Goal: Feedback & Contribution: Submit feedback/report problem

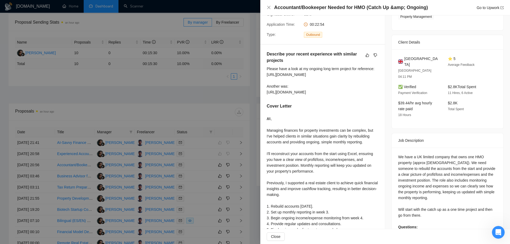
scroll to position [106, 0]
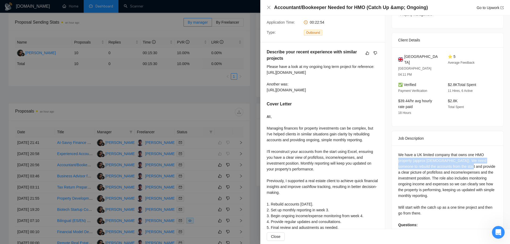
drag, startPoint x: 396, startPoint y: 149, endPoint x: 457, endPoint y: 150, distance: 60.8
click at [454, 152] on div "We have a UK limited company that owns one HMO property (approx [DEMOGRAPHIC_DA…" at bounding box center [447, 193] width 99 height 82
click at [457, 152] on div "We have a UK limited company that owns one HMO property (approx [DEMOGRAPHIC_DA…" at bounding box center [447, 193] width 99 height 82
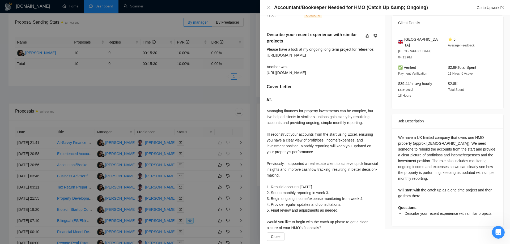
scroll to position [133, 0]
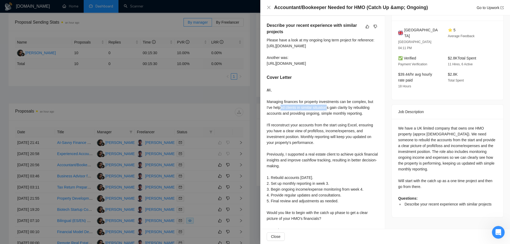
drag, startPoint x: 281, startPoint y: 108, endPoint x: 339, endPoint y: 107, distance: 57.9
click at [335, 107] on div "𝑯𝒊, Managing finances for property investments can be complex, but I've helped …" at bounding box center [323, 169] width 112 height 164
click at [340, 107] on div "𝑯𝒊, Managing finances for property investments can be complex, but I've helped …" at bounding box center [323, 169] width 112 height 164
drag, startPoint x: 268, startPoint y: 123, endPoint x: 354, endPoint y: 125, distance: 86.3
click at [354, 124] on div "𝑯𝒊, Managing finances for property investments can be complex, but I've helped …" at bounding box center [323, 169] width 112 height 164
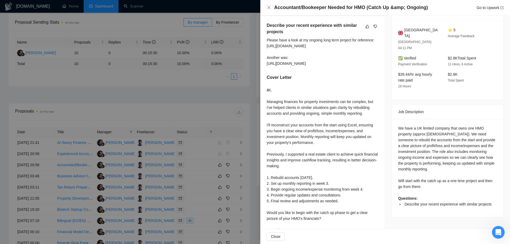
click at [351, 129] on div "𝑯𝒊, Managing finances for property investments can be complex, but I've helped …" at bounding box center [323, 169] width 112 height 164
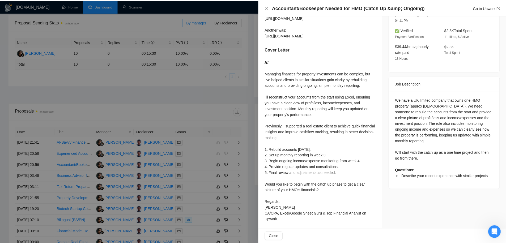
scroll to position [163, 0]
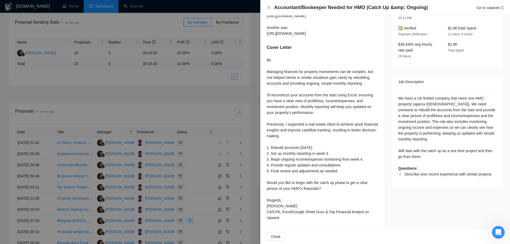
click at [201, 160] on div at bounding box center [255, 122] width 510 height 244
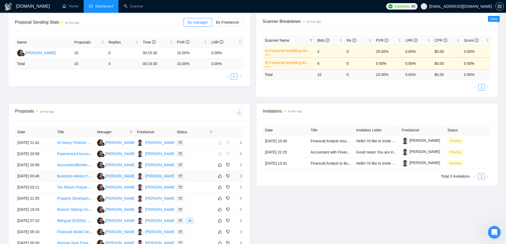
click at [43, 177] on td "[DATE] 03:46" at bounding box center [35, 176] width 40 height 11
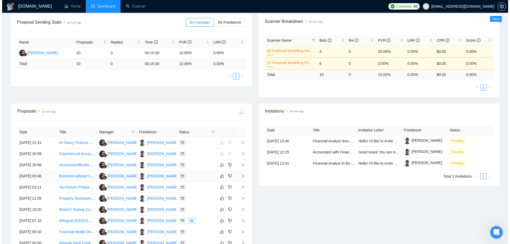
scroll to position [122, 0]
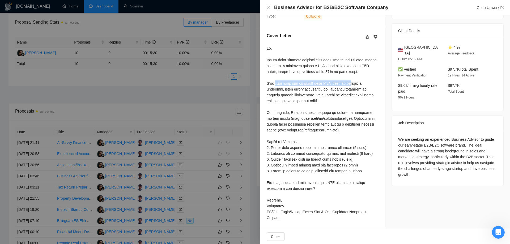
drag, startPoint x: 269, startPoint y: 85, endPoint x: 345, endPoint y: 81, distance: 76.1
click at [345, 81] on div at bounding box center [323, 132] width 112 height 175
click at [341, 88] on div at bounding box center [323, 132] width 112 height 175
drag, startPoint x: 289, startPoint y: 118, endPoint x: 340, endPoint y: 118, distance: 51.2
click at [340, 118] on div at bounding box center [323, 132] width 112 height 175
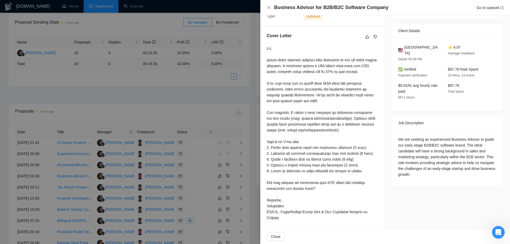
click at [326, 122] on div at bounding box center [323, 132] width 112 height 175
drag, startPoint x: 286, startPoint y: 111, endPoint x: 353, endPoint y: 111, distance: 66.6
click at [352, 111] on div at bounding box center [323, 132] width 112 height 175
click at [290, 125] on div at bounding box center [323, 132] width 112 height 175
drag, startPoint x: 268, startPoint y: 125, endPoint x: 344, endPoint y: 121, distance: 76.1
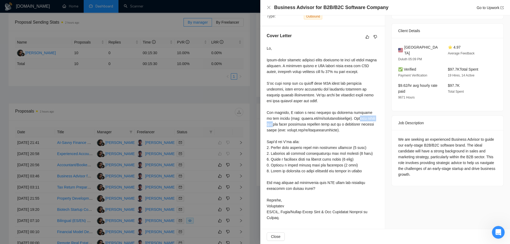
click at [344, 121] on div at bounding box center [323, 132] width 112 height 175
click at [318, 128] on div at bounding box center [323, 132] width 112 height 175
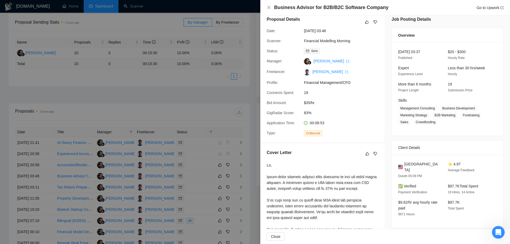
scroll to position [0, 0]
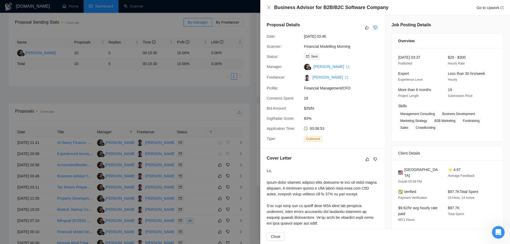
click at [375, 27] on button "button" at bounding box center [375, 27] width 6 height 6
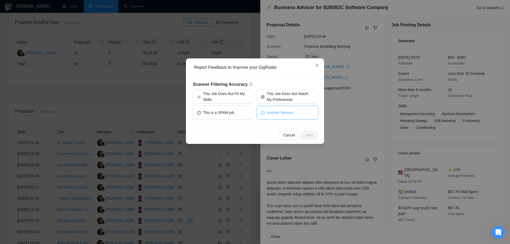
click at [293, 115] on button "Another Reason" at bounding box center [287, 113] width 62 height 14
click at [311, 132] on span "Next" at bounding box center [309, 135] width 8 height 6
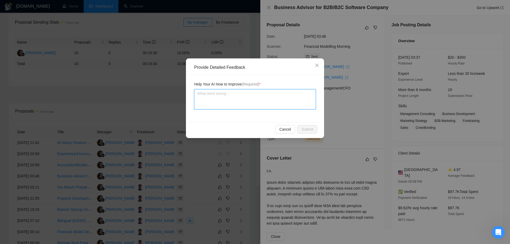
click at [237, 105] on textarea at bounding box center [255, 99] width 122 height 20
type textarea "I"
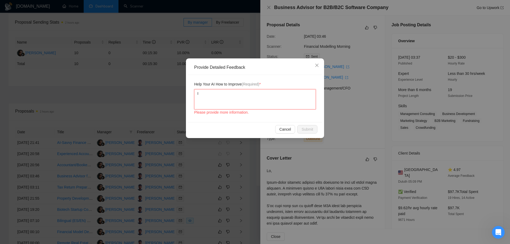
type textarea "In"
type textarea "Ins"
type textarea "Inste"
type textarea "Instea"
type textarea "Instead"
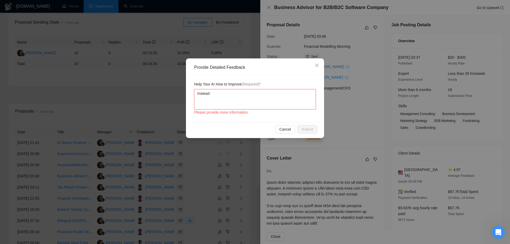
type textarea "Instead"
type textarea "Instead o"
type textarea "Instead of"
type textarea "Instead of d"
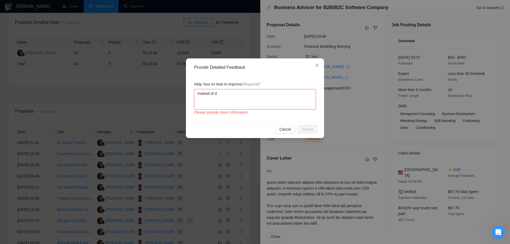
type textarea "Instead of"
type textarea "Instead of r"
type textarea "Instead of re"
type textarea "Instead of redi"
type textarea "Instead of redir"
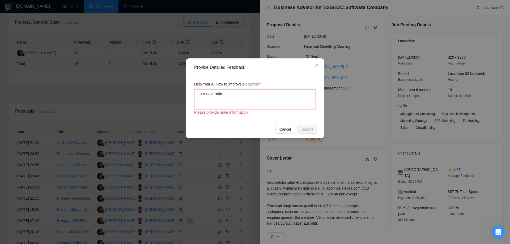
type textarea "Instead of redire"
type textarea "Instead of redir"
type textarea "Instead of redi"
type textarea "Instead of redir"
type textarea "Instead of redire"
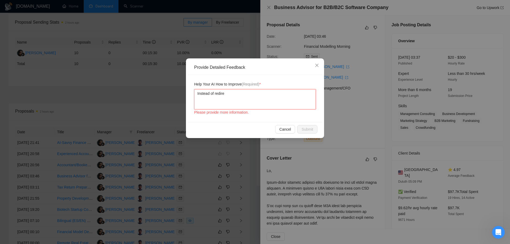
type textarea "Instead of redirec"
type textarea "Instead of redirect"
type textarea "Instead of redirecti"
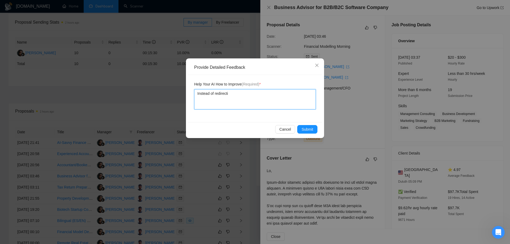
type textarea "Instead of redirectig"
type textarea "Instead of redirecti"
type textarea "Instead of redirectin"
type textarea "Instead of redirecting"
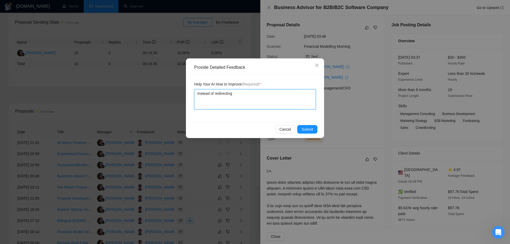
type textarea "Instead of redirecting a"
type textarea "Instead of redirecting an"
type textarea "Instead of redirecting and"
type textarea "Instead of redirecting and me"
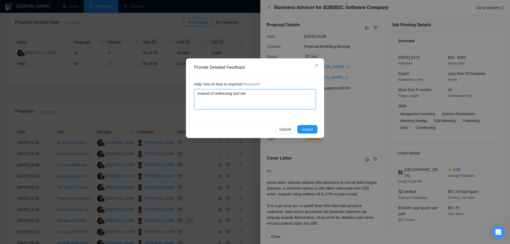
type textarea "Instead of redirecting and men"
type textarea "Instead of redirecting and ment"
type textarea "Instead of redirecting and menti"
type textarea "Instead of redirecting and mentio"
type textarea "Instead of redirecting and mention"
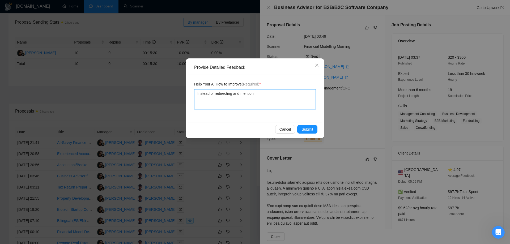
type textarea "Instead of redirecting and mentioni"
type textarea "Instead of redirecting and mentionin"
type textarea "Instead of redirecting and mentioning"
type textarea "Instead of redirecting and mentioning i"
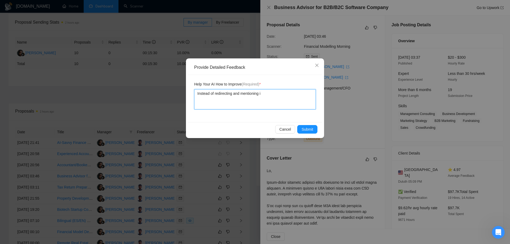
type textarea "Instead of redirecting and mentioning in"
type textarea "Instead of redirecting and mentioning ind"
type textarea "Instead of redirecting and mentioning indi"
type textarea "Instead of redirecting and mentioning indiv"
type textarea "Instead of redirecting and mentioning indivi"
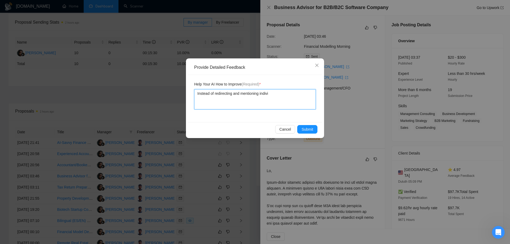
type textarea "Instead of redirecting and mentioning individ"
type textarea "Instead of redirecting and mentioning individu"
type textarea "Instead of redirecting and mentioning individua"
type textarea "Instead of redirecting and mentioning individual"
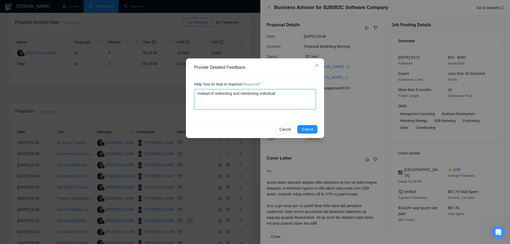
type textarea "Instead of redirecting and mentioning individual f"
type textarea "Instead of redirecting and mentioning individual fr"
type textarea "Instead of redirecting and mentioning individual fre"
type textarea "Instead of redirecting and mentioning individual free"
type textarea "Instead of redirecting and mentioning individual [PERSON_NAME]"
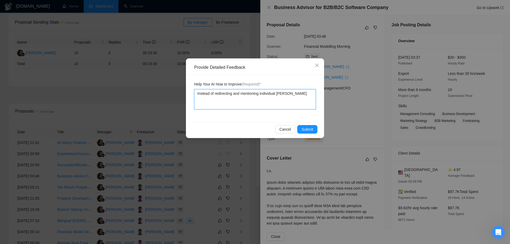
type textarea "Instead of redirecting and mentioning individual freela"
type textarea "Instead of redirecting and mentioning individual freelan"
type textarea "Instead of redirecting and mentioning individual freelanc"
type textarea "Instead of redirecting and mentioning individual freelance"
type textarea "Instead of redirecting and mentioning individual freelancer"
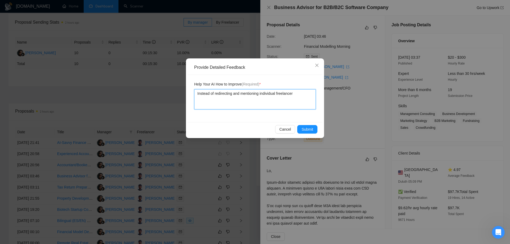
type textarea "Instead of redirecting and mentioning individual freelancer"
type textarea "Instead of redirecting and mentioning individual freelancers"
type textarea "Instead of redirecting and mentioning individual freelancers r"
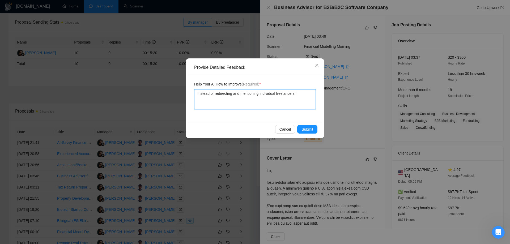
type textarea "Instead of redirecting and mentioning individual freelancers"
type textarea "Instead of redirecting and mentioning individual freelancers p"
type textarea "Instead of redirecting and mentioning individual freelancers pr"
type textarea "Instead of redirecting and mentioning individual freelancers pro"
type textarea "Instead of redirecting and mentioning individual freelancers profi"
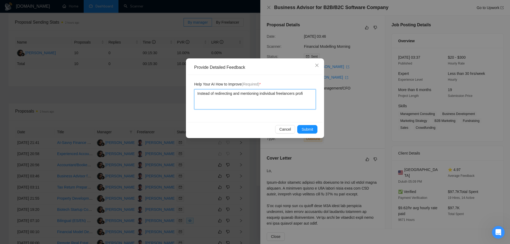
type textarea "Instead of redirecting and mentioning individual freelancers profil"
type textarea "Instead of redirecting and mentioning individual freelancers profile"
type textarea "Instead of redirecting and mentioning individual freelancers profile i"
type textarea "Instead of redirecting and mentioning individual freelancers profile in"
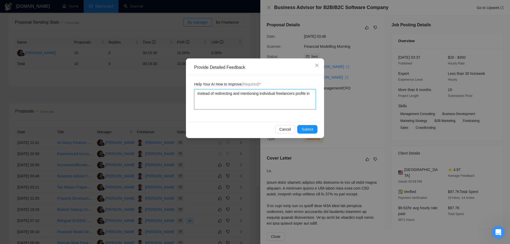
type textarea "Instead of redirecting and mentioning individual freelancers profile in"
type textarea "Instead of redirecting and mentioning individual freelancers profile in C"
type textarea "Instead of redirecting and mentioning individual freelancers profile in Co"
type textarea "Instead of redirecting and mentioning individual freelancers profile in Cov"
type textarea "Instead of redirecting and mentioning individual freelancers profile in [GEOGRA…"
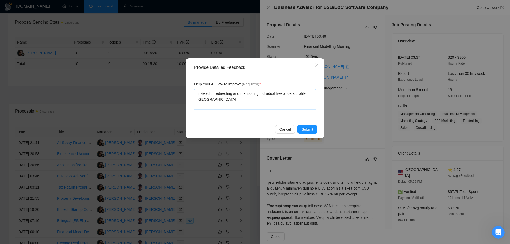
type textarea "Instead of redirecting and mentioning individual freelancers profile in Cover"
type textarea "Instead of redirecting and mentioning individual freelancers profile in Cover l"
type textarea "Instead of redirecting and mentioning individual freelancers profile in Cover le"
type textarea "Instead of redirecting and mentioning individual freelancers profile in Cover l…"
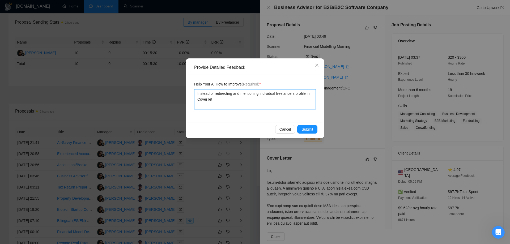
type textarea "Instead of redirecting and mentioning individual freelancers profile in Cover l…"
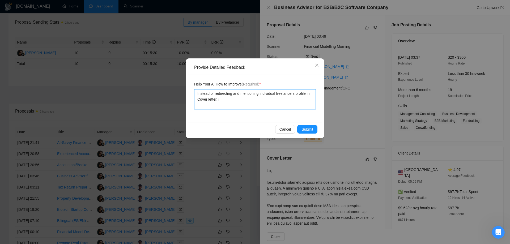
type textarea "Instead of redirecting and mentioning individual freelancers profile in Cover l…"
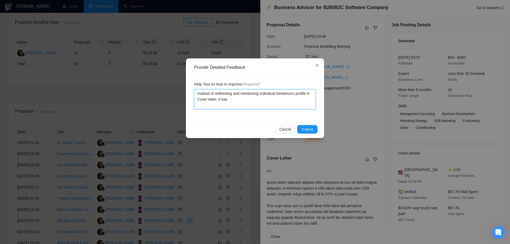
type textarea "Instead of redirecting and mentioning individual freelancers profile in Cover l…"
click at [311, 127] on span "Submit" at bounding box center [307, 129] width 12 height 6
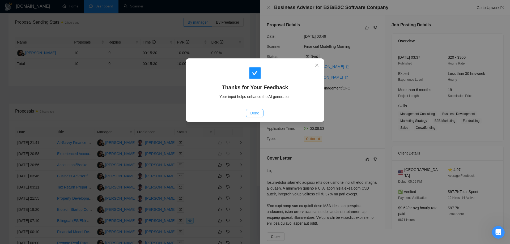
click at [255, 111] on span "Done" at bounding box center [254, 113] width 9 height 6
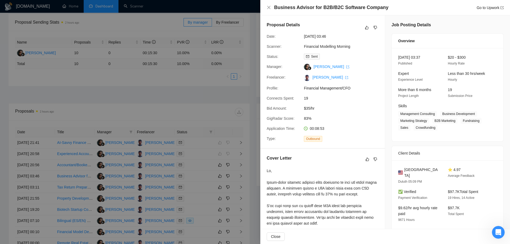
click at [178, 140] on div at bounding box center [255, 122] width 510 height 244
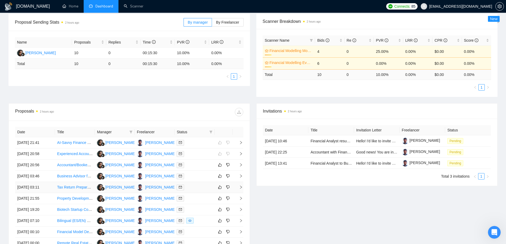
click at [71, 189] on link "Tax Return Preparation for Small C Corp" at bounding box center [90, 187] width 67 height 4
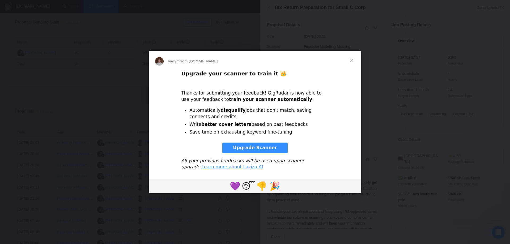
click at [354, 60] on span "Close" at bounding box center [351, 60] width 19 height 19
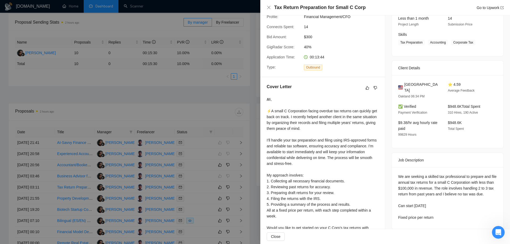
scroll to position [80, 0]
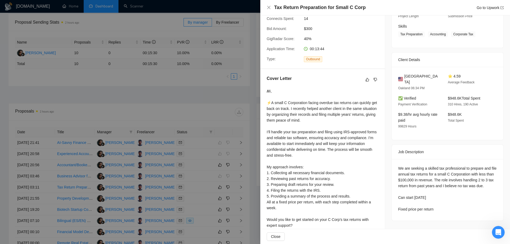
click at [156, 154] on div at bounding box center [255, 122] width 510 height 244
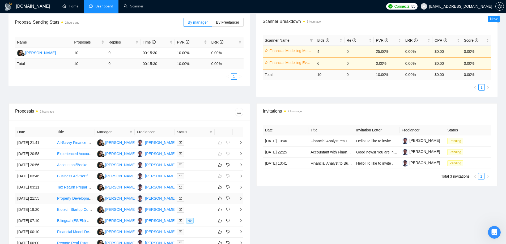
click at [69, 200] on link "Property Development Finance &amp; Ops Manager" at bounding box center [100, 198] width 87 height 4
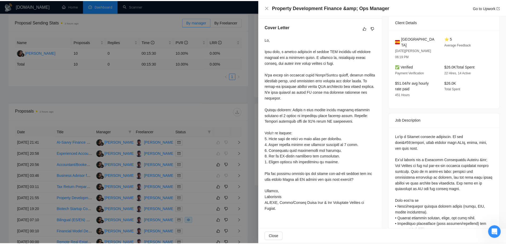
scroll to position [133, 0]
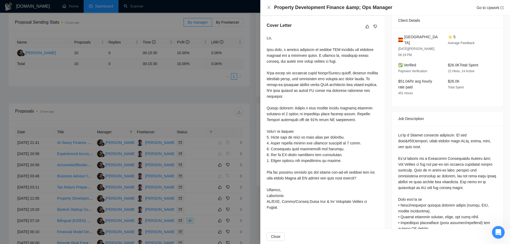
click at [236, 135] on div at bounding box center [255, 122] width 510 height 244
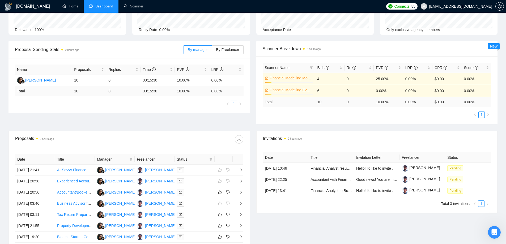
scroll to position [27, 0]
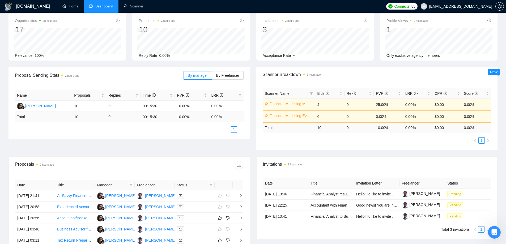
click at [273, 102] on link "Financial Modelling Morning" at bounding box center [290, 104] width 42 height 6
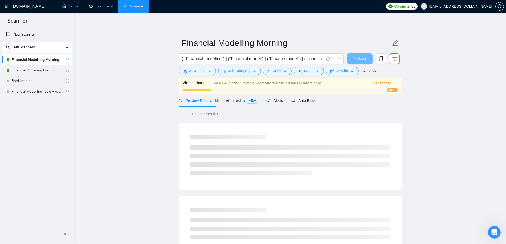
click at [388, 86] on div "Almost there ! Level Up Your Laziza AI Matches! Give feedback and unlock top-ti…" at bounding box center [290, 83] width 214 height 6
click at [385, 84] on span "Train Laziza AI" at bounding box center [385, 82] width 24 height 5
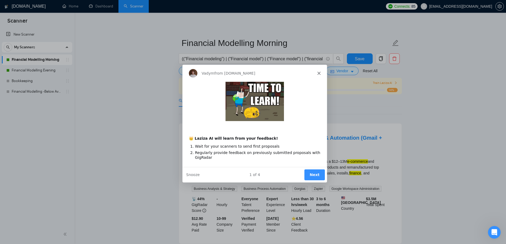
click at [316, 175] on button "Next" at bounding box center [314, 174] width 20 height 11
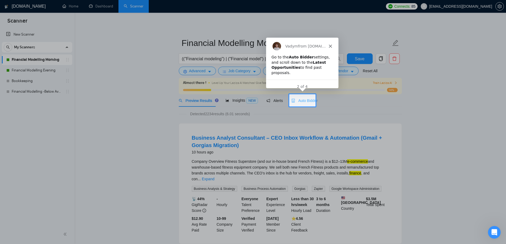
click at [307, 96] on div "Auto Bidder" at bounding box center [304, 100] width 26 height 12
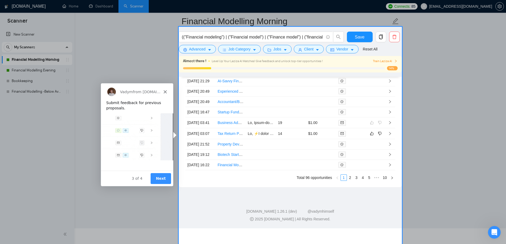
scroll to position [1459, 0]
click at [240, 157] on div "Product tour overlay" at bounding box center [253, 122] width 506 height 244
click at [165, 178] on button "Next" at bounding box center [160, 178] width 20 height 11
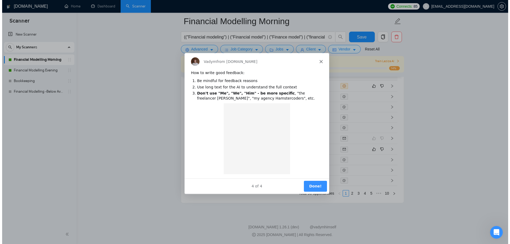
scroll to position [0, 0]
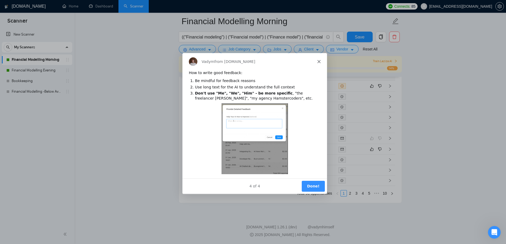
click at [312, 185] on button "Done!" at bounding box center [312, 186] width 23 height 11
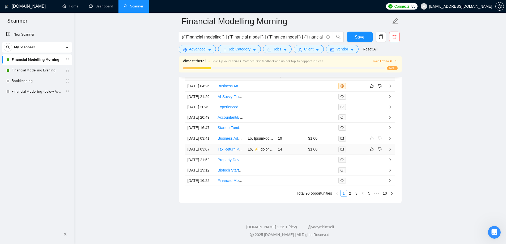
click at [233, 151] on link "Tax Return Preparation for Small C Corp" at bounding box center [250, 149] width 67 height 4
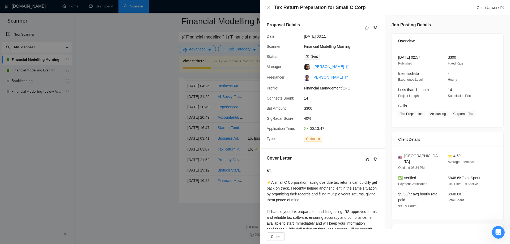
click at [150, 181] on div at bounding box center [255, 122] width 510 height 244
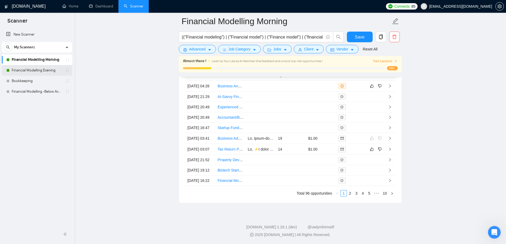
click at [44, 73] on link "Financial Modelling Evening" at bounding box center [37, 70] width 50 height 11
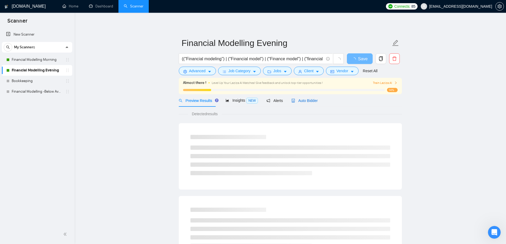
click at [299, 102] on span "Auto Bidder" at bounding box center [304, 100] width 26 height 4
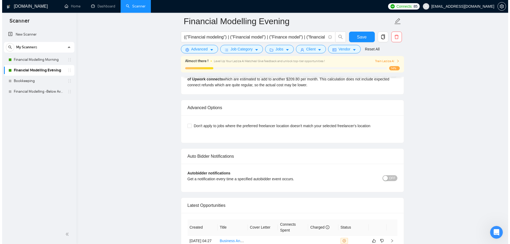
scroll to position [1359, 0]
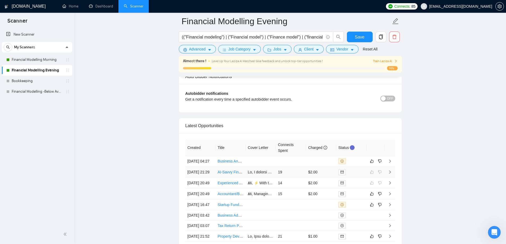
click at [257, 178] on td at bounding box center [261, 172] width 30 height 11
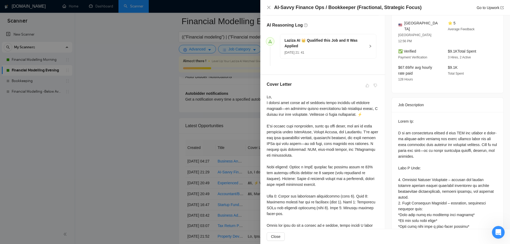
scroll to position [159, 0]
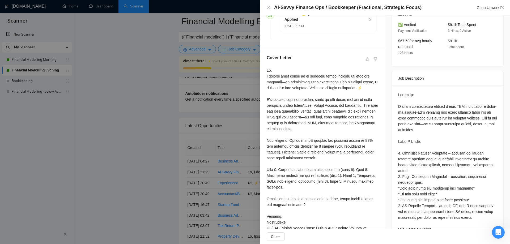
click at [163, 125] on div at bounding box center [255, 122] width 510 height 244
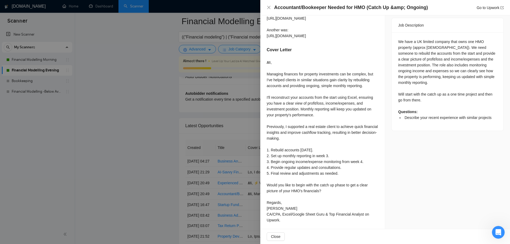
scroll to position [221, 0]
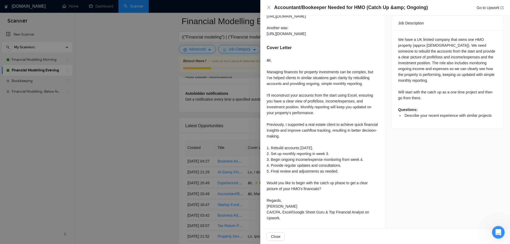
click at [241, 138] on div at bounding box center [255, 122] width 510 height 244
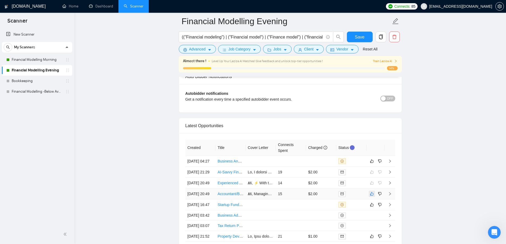
click at [370, 196] on icon "like" at bounding box center [372, 194] width 4 height 4
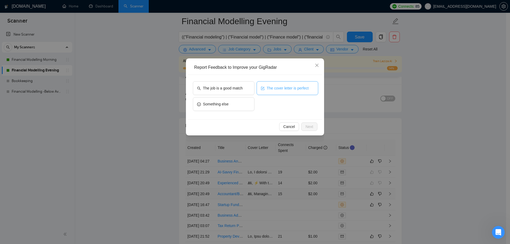
click at [271, 89] on span "The cover letter is perfect" at bounding box center [288, 88] width 42 height 6
click at [311, 127] on span "Next" at bounding box center [309, 127] width 8 height 6
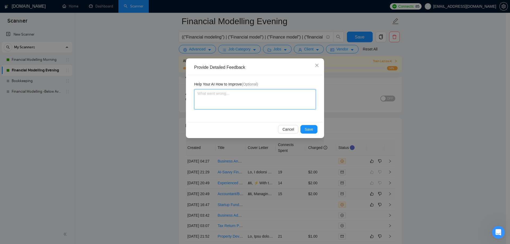
click at [243, 103] on textarea at bounding box center [255, 99] width 122 height 20
click at [315, 133] on button "Save" at bounding box center [308, 129] width 17 height 8
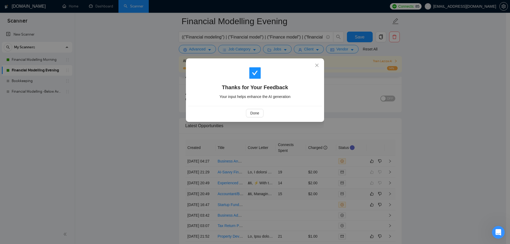
drag, startPoint x: 301, startPoint y: 174, endPoint x: 298, endPoint y: 175, distance: 3.2
click at [299, 175] on div "Thanks for Your Feedback Your input helps enhance the AI generation Done" at bounding box center [255, 122] width 510 height 244
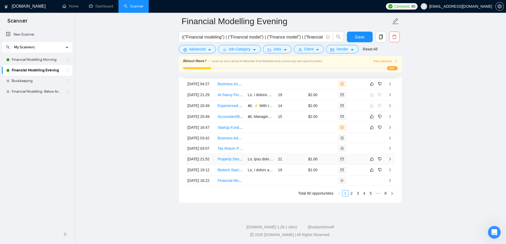
scroll to position [1491, 0]
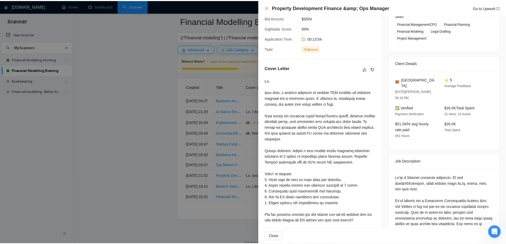
scroll to position [89, 0]
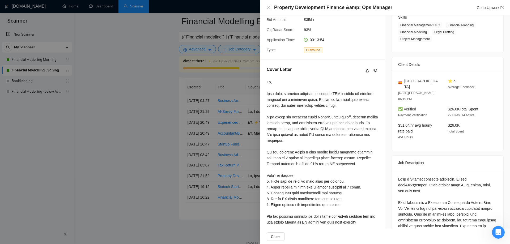
click at [154, 145] on div at bounding box center [255, 122] width 510 height 244
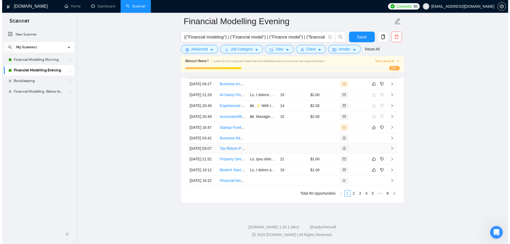
scroll to position [1446, 0]
click at [371, 161] on icon "like" at bounding box center [372, 159] width 4 height 4
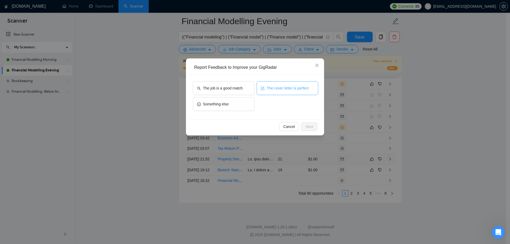
click at [267, 94] on button "The cover letter is perfect" at bounding box center [287, 88] width 62 height 14
drag, startPoint x: 306, startPoint y: 137, endPoint x: 306, endPoint y: 132, distance: 4.6
click at [306, 136] on div "Report Feedback to Improve your GigRadar The job is a good match The cover lett…" at bounding box center [255, 122] width 510 height 244
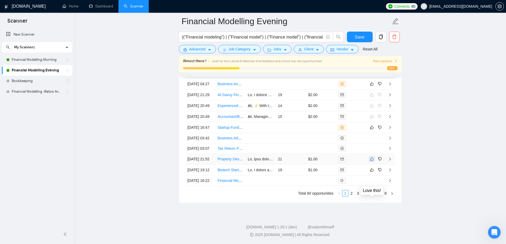
click at [370, 161] on icon "like" at bounding box center [372, 159] width 4 height 4
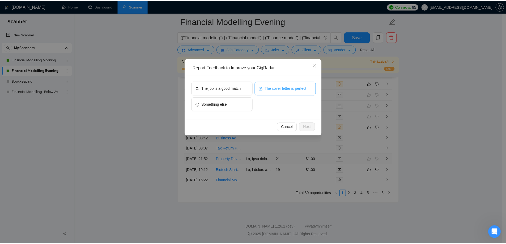
scroll to position [1420, 0]
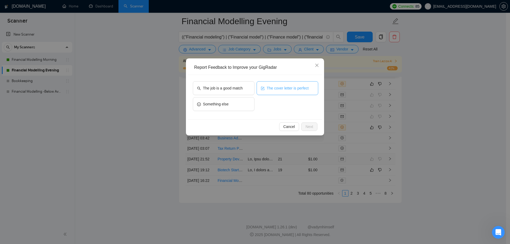
click at [294, 88] on span "The cover letter is perfect" at bounding box center [288, 88] width 42 height 6
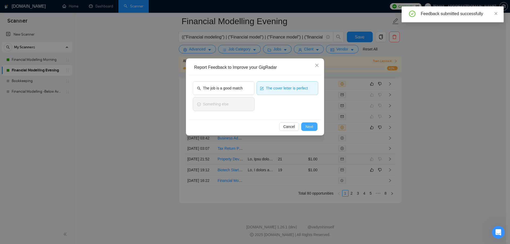
click at [313, 129] on span "Next" at bounding box center [309, 127] width 8 height 6
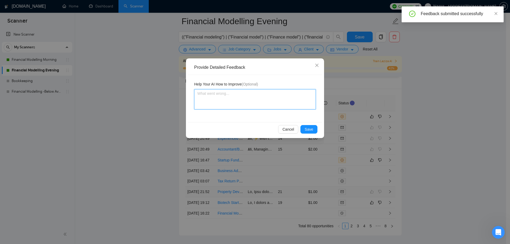
click at [259, 94] on textarea at bounding box center [255, 99] width 122 height 20
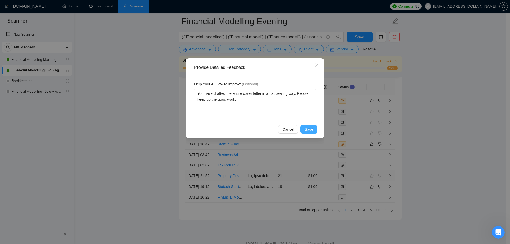
click at [310, 132] on span "Save" at bounding box center [308, 129] width 8 height 6
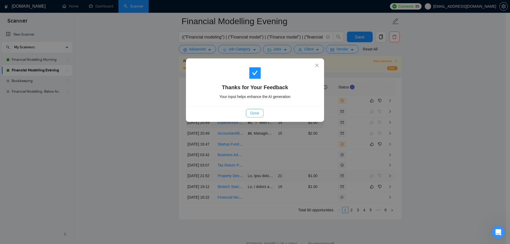
click at [250, 113] on button "Done" at bounding box center [254, 113] width 17 height 8
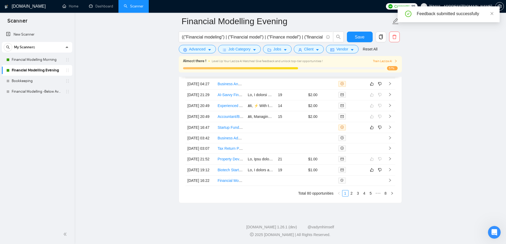
click at [267, 175] on td at bounding box center [261, 170] width 30 height 11
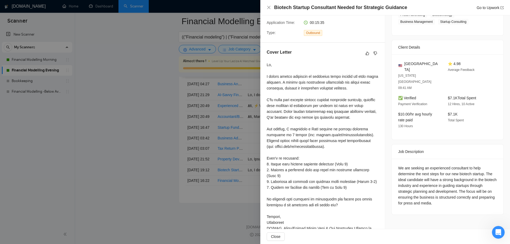
scroll to position [115, 0]
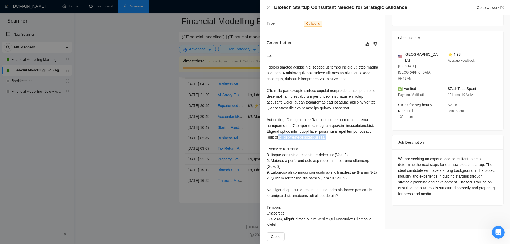
drag, startPoint x: 276, startPoint y: 136, endPoint x: 327, endPoint y: 136, distance: 51.5
click at [327, 136] on div at bounding box center [323, 140] width 112 height 175
click at [298, 170] on div at bounding box center [323, 140] width 112 height 175
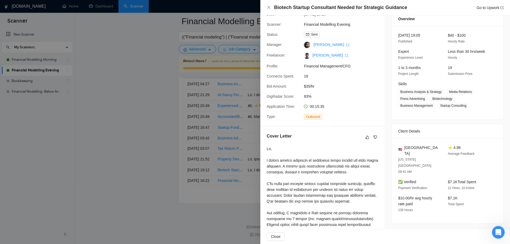
scroll to position [0, 0]
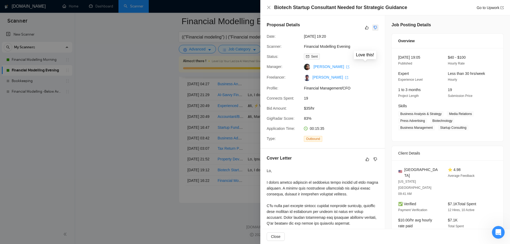
click at [373, 27] on icon "dislike" at bounding box center [375, 27] width 4 height 4
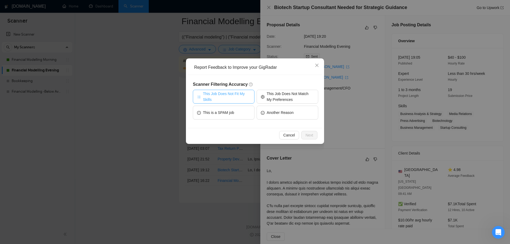
click at [223, 99] on span "This Job Does Not Fit My Skills" at bounding box center [226, 97] width 47 height 12
click at [306, 133] on span "Next" at bounding box center [309, 135] width 8 height 6
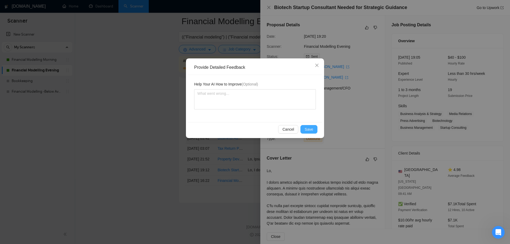
click at [308, 128] on span "Save" at bounding box center [308, 129] width 8 height 6
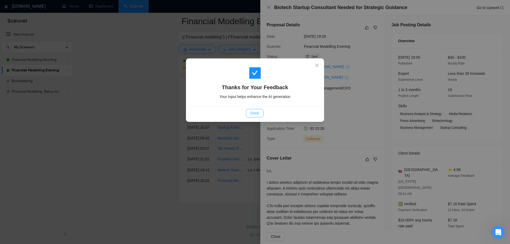
click at [258, 117] on button "Done" at bounding box center [254, 113] width 17 height 8
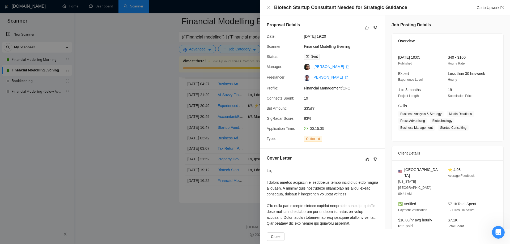
click at [161, 148] on div at bounding box center [255, 122] width 510 height 244
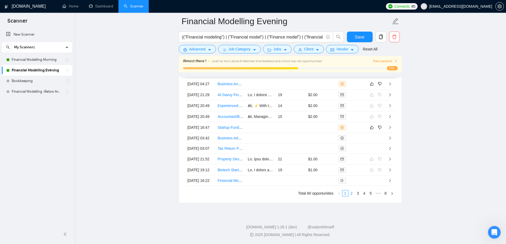
click at [350, 196] on link "2" at bounding box center [352, 193] width 6 height 6
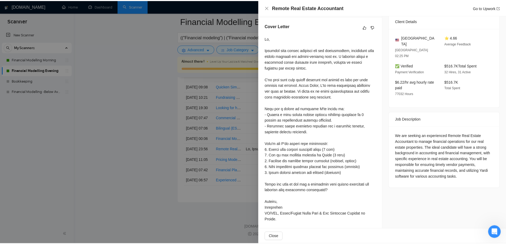
scroll to position [134, 0]
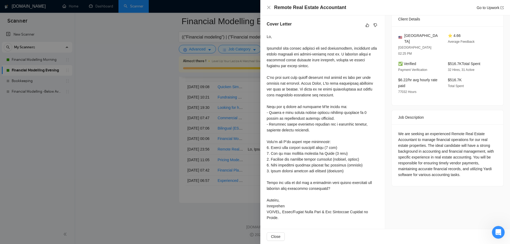
click at [184, 192] on div at bounding box center [255, 122] width 510 height 244
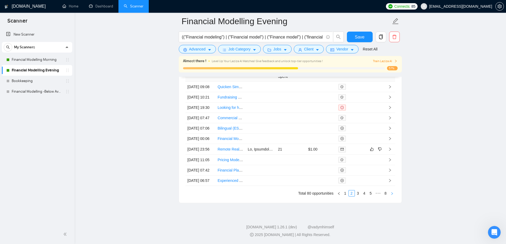
click at [392, 195] on icon "right" at bounding box center [391, 193] width 3 height 3
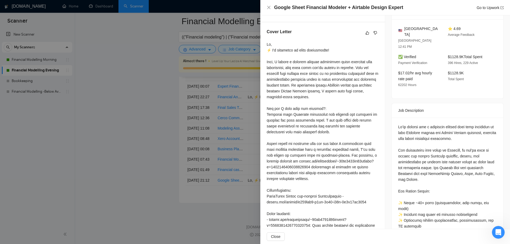
click at [179, 208] on div at bounding box center [255, 122] width 510 height 244
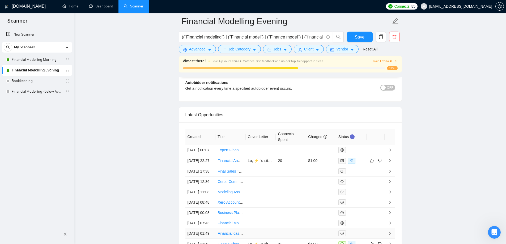
scroll to position [1367, 0]
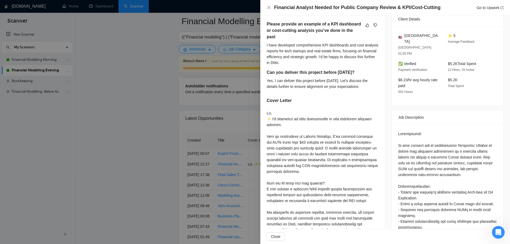
click at [146, 171] on div at bounding box center [255, 122] width 510 height 244
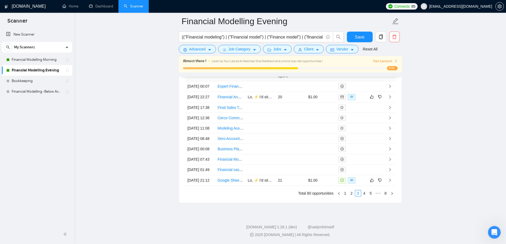
scroll to position [1491, 0]
click at [343, 192] on link "1" at bounding box center [345, 193] width 6 height 6
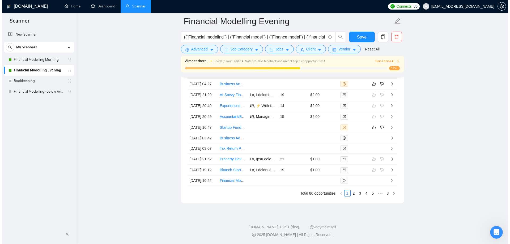
scroll to position [1464, 0]
click at [231, 125] on link "Startup Funding Consultant - Looking for investors in the [GEOGRAPHIC_DATA]" at bounding box center [283, 127] width 133 height 4
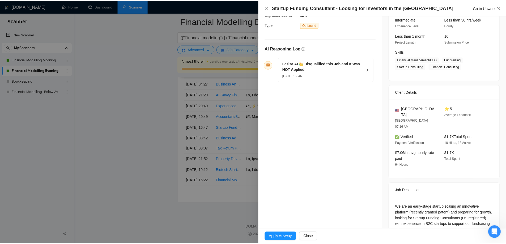
scroll to position [130, 0]
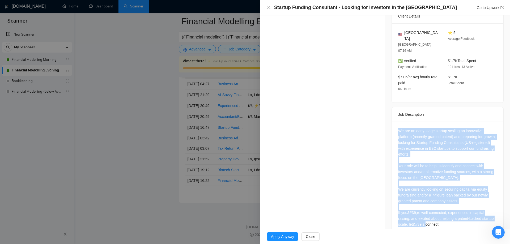
drag, startPoint x: 395, startPoint y: 118, endPoint x: 435, endPoint y: 212, distance: 101.8
click at [435, 212] on div "We are an early-stage startup scaling an innovative platform (recently granted …" at bounding box center [447, 179] width 111 height 114
click at [416, 191] on div "We are an early-stage startup scaling an innovative platform (recently granted …" at bounding box center [447, 177] width 99 height 99
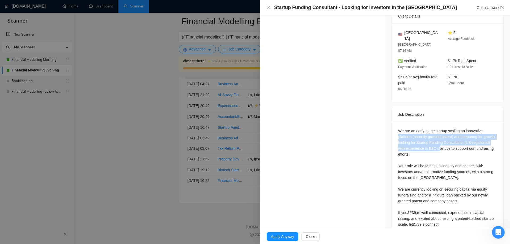
drag, startPoint x: 395, startPoint y: 125, endPoint x: 456, endPoint y: 135, distance: 61.1
click at [456, 135] on div "We are an early-stage startup scaling an innovative platform (recently granted …" at bounding box center [447, 179] width 111 height 114
click at [430, 152] on div "We are an early-stage startup scaling an innovative platform (recently granted …" at bounding box center [447, 177] width 99 height 99
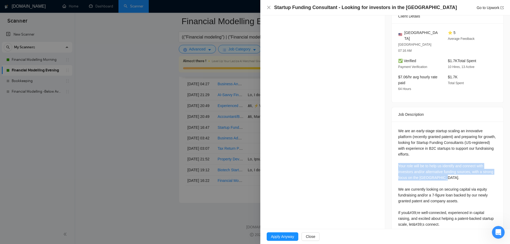
drag, startPoint x: 397, startPoint y: 153, endPoint x: 446, endPoint y: 166, distance: 51.2
click at [446, 166] on div "We are an early-stage startup scaling an innovative platform (recently granted …" at bounding box center [447, 177] width 99 height 99
click at [444, 169] on div "We are an early-stage startup scaling an innovative platform (recently granted …" at bounding box center [447, 177] width 99 height 99
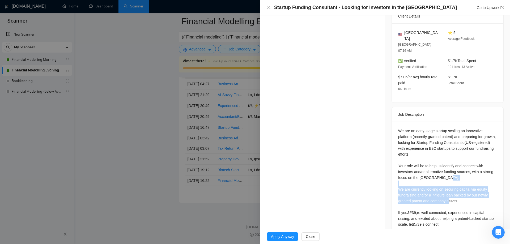
drag, startPoint x: 396, startPoint y: 175, endPoint x: 458, endPoint y: 188, distance: 62.9
click at [458, 188] on div "We are an early-stage startup scaling an innovative platform (recently granted …" at bounding box center [447, 177] width 99 height 99
click at [154, 195] on div at bounding box center [255, 122] width 510 height 244
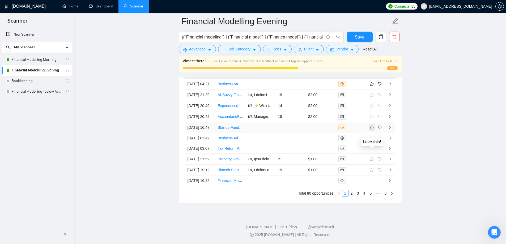
click at [371, 125] on icon "like" at bounding box center [372, 127] width 4 height 4
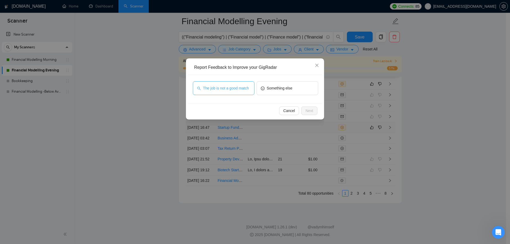
click at [220, 93] on button "The job is not a good match" at bounding box center [224, 88] width 62 height 14
click at [312, 109] on span "Next" at bounding box center [309, 111] width 8 height 6
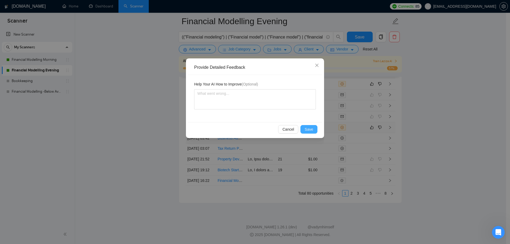
click at [311, 128] on span "Save" at bounding box center [308, 129] width 8 height 6
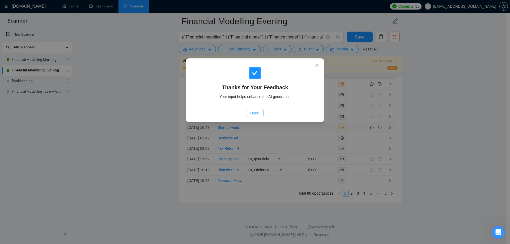
click at [261, 113] on button "Done" at bounding box center [254, 113] width 17 height 8
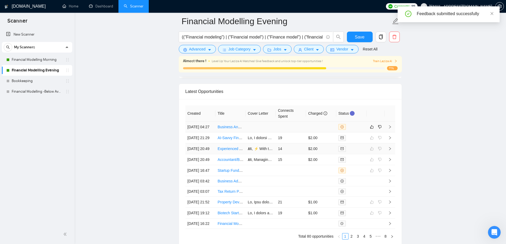
scroll to position [1385, 0]
